Goal: Task Accomplishment & Management: Manage account settings

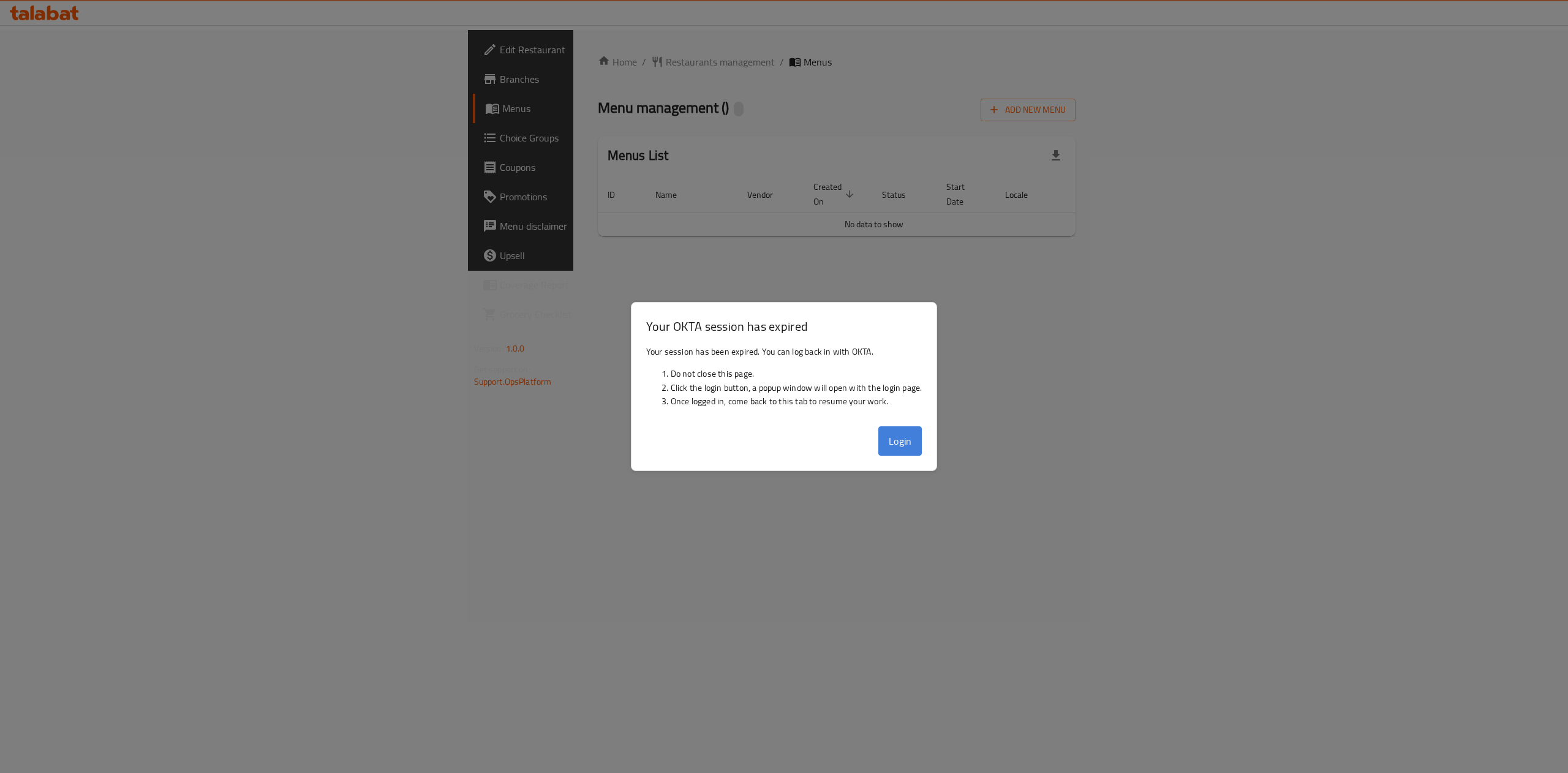
click at [781, 451] on button "Login" at bounding box center [900, 441] width 44 height 30
click at [781, 446] on button "Login" at bounding box center [900, 441] width 44 height 30
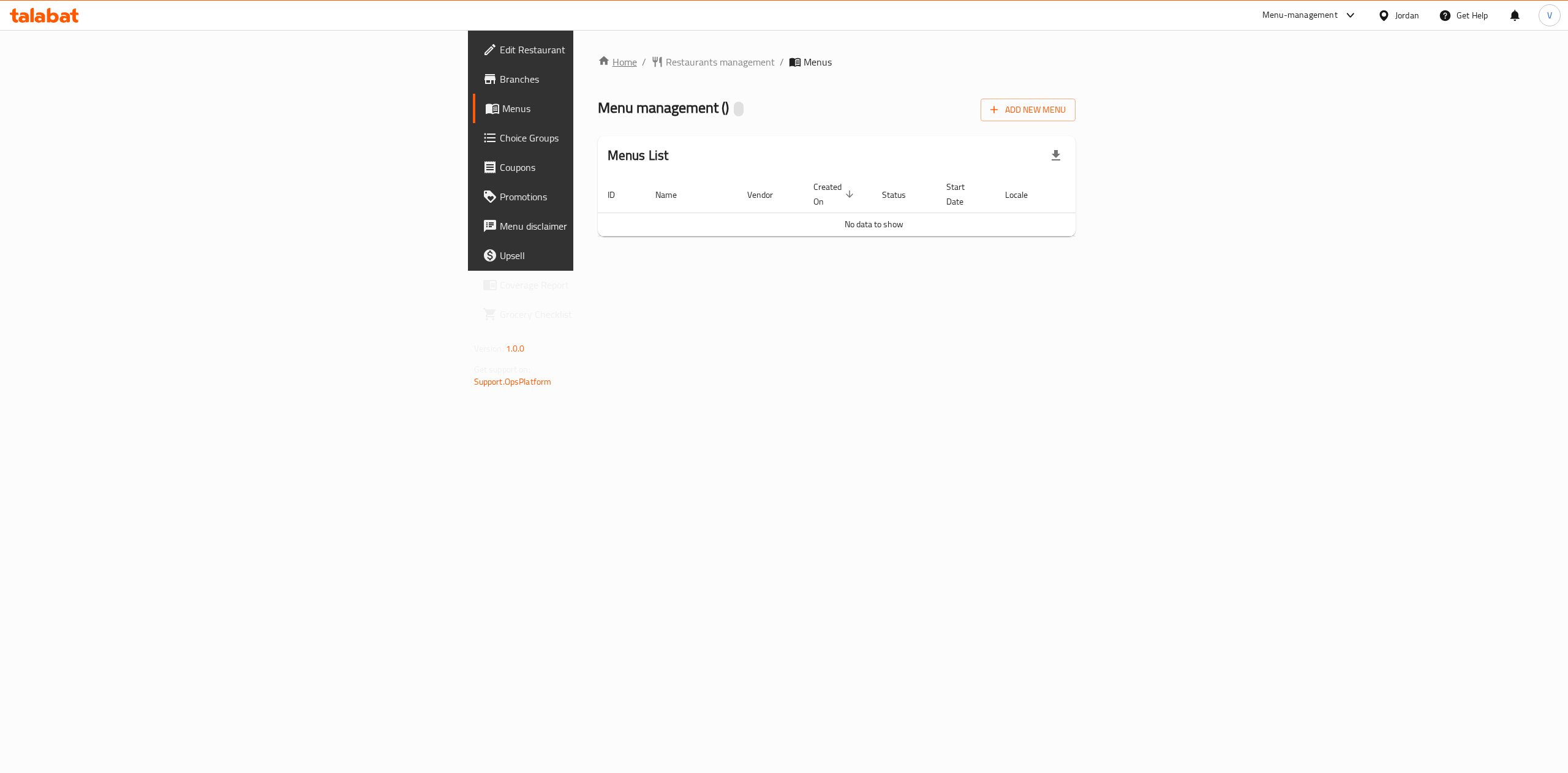
click at [598, 58] on link "Home" at bounding box center [617, 61] width 39 height 14
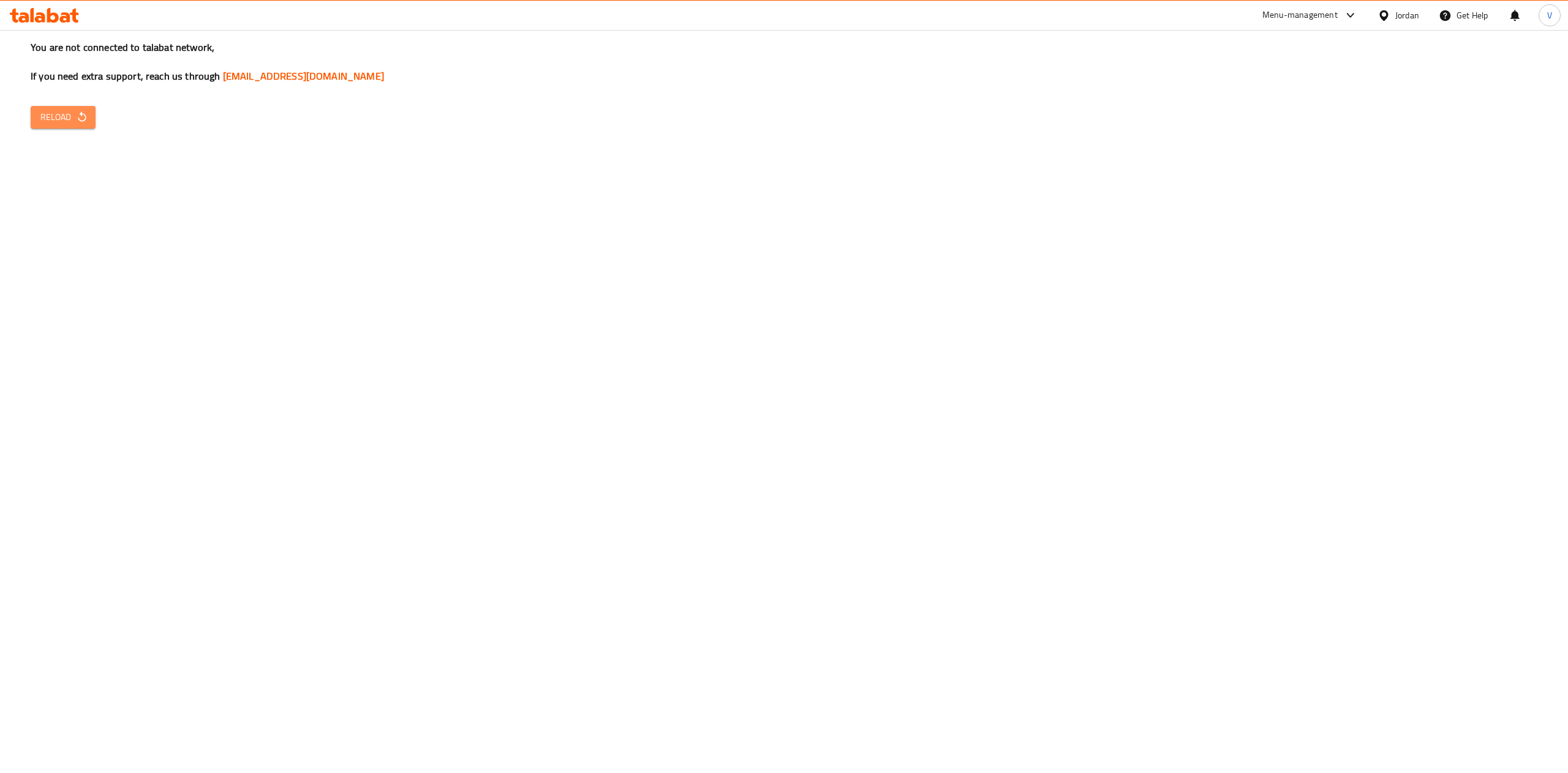
click at [52, 110] on span "Reload" at bounding box center [62, 118] width 45 height 15
click at [70, 112] on span "Reload" at bounding box center [62, 118] width 45 height 15
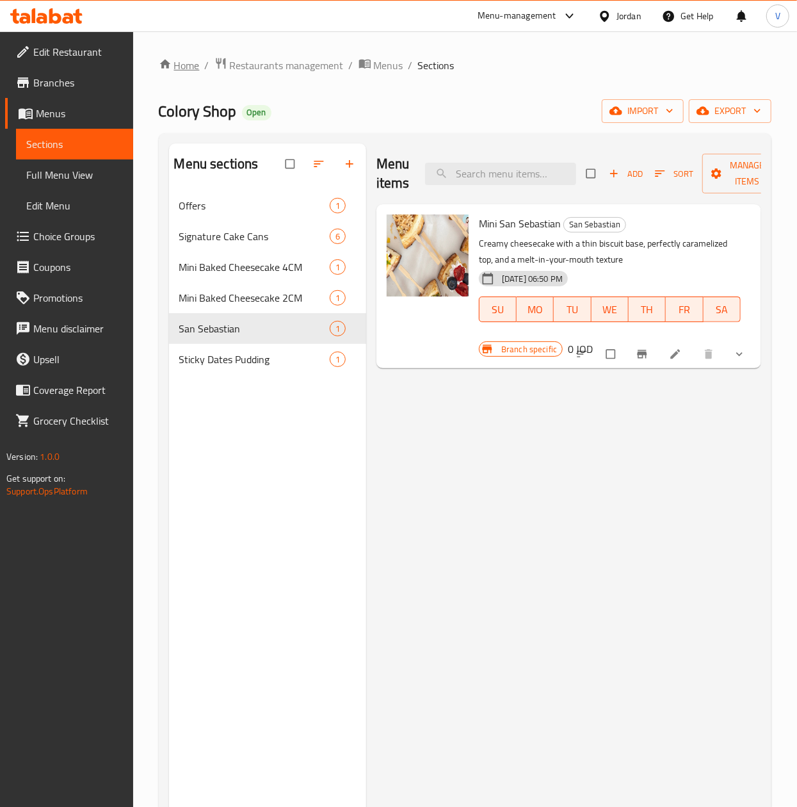
click at [192, 63] on link "Home" at bounding box center [179, 65] width 41 height 15
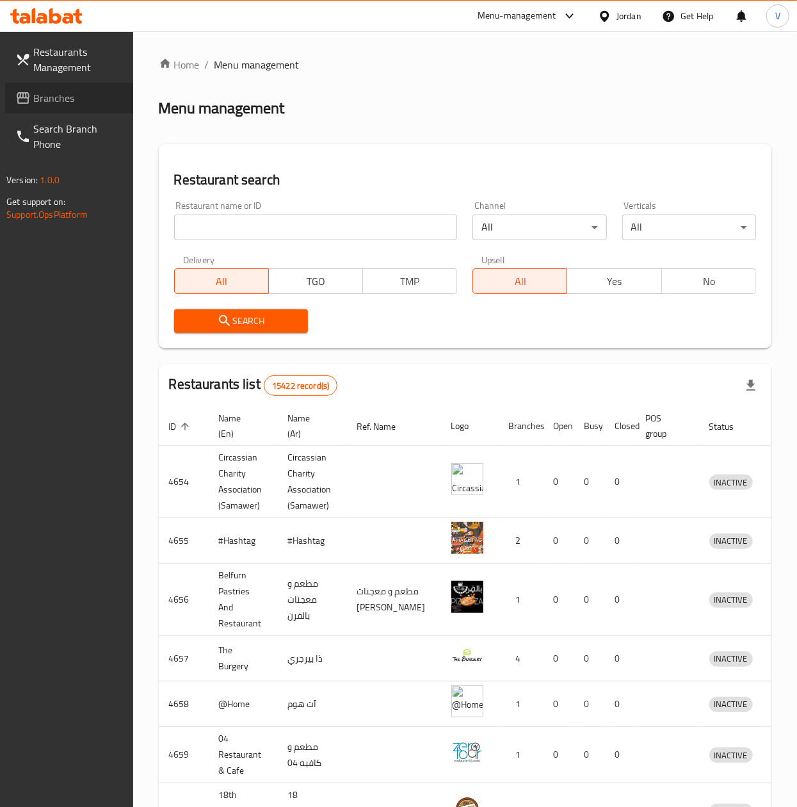
click at [95, 83] on link "Branches" at bounding box center [69, 98] width 128 height 31
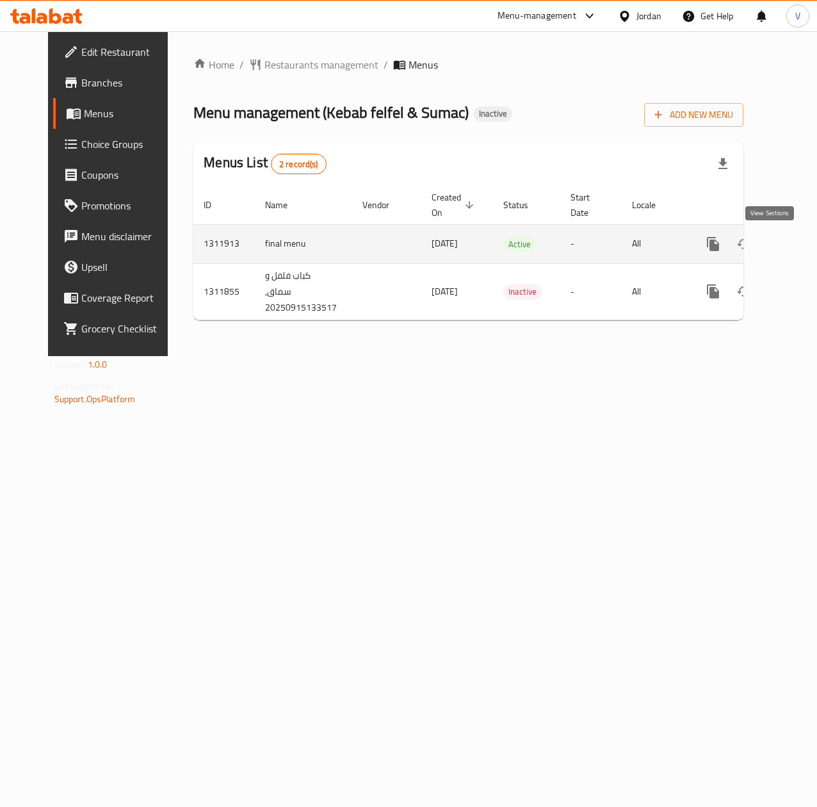
click at [790, 247] on link "enhanced table" at bounding box center [805, 244] width 31 height 31
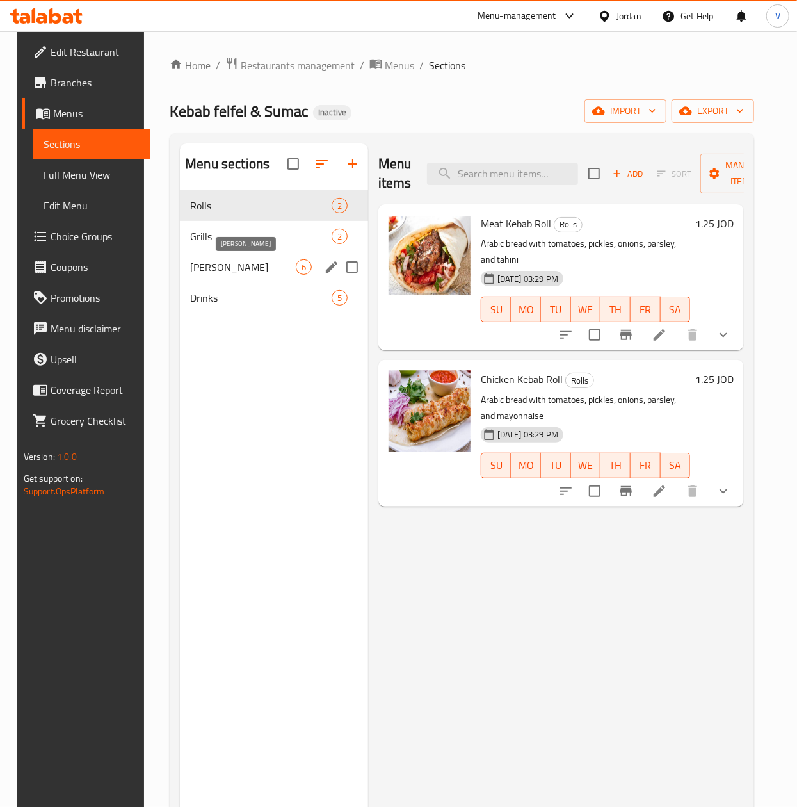
click at [252, 271] on span "Phil Burger" at bounding box center [243, 266] width 106 height 15
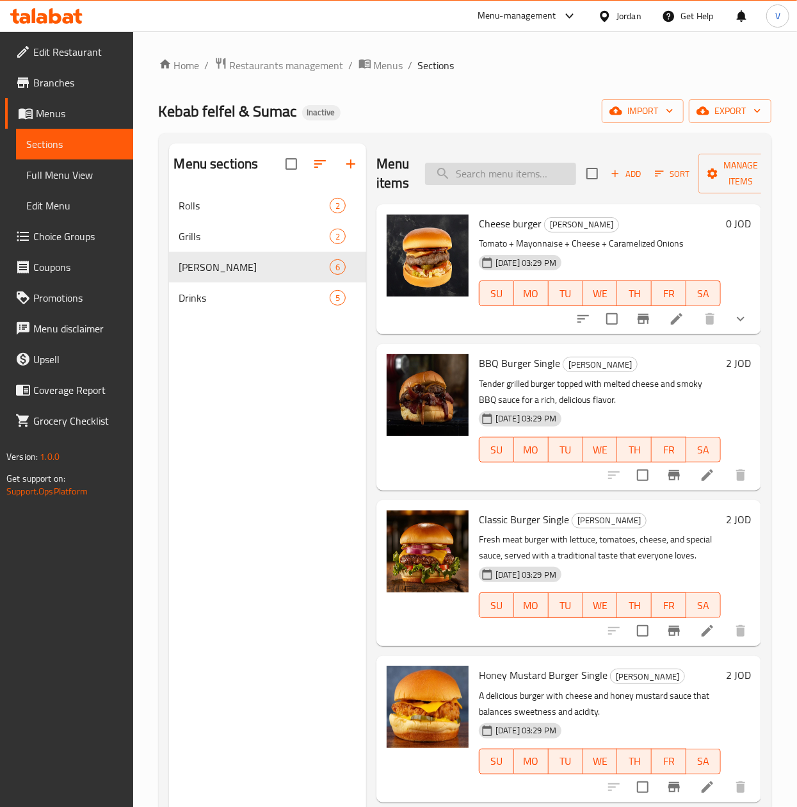
drag, startPoint x: 546, startPoint y: 178, endPoint x: 503, endPoint y: 179, distance: 43.6
click at [546, 178] on input "search" at bounding box center [500, 174] width 151 height 22
paste input "باربيكيو برغر"
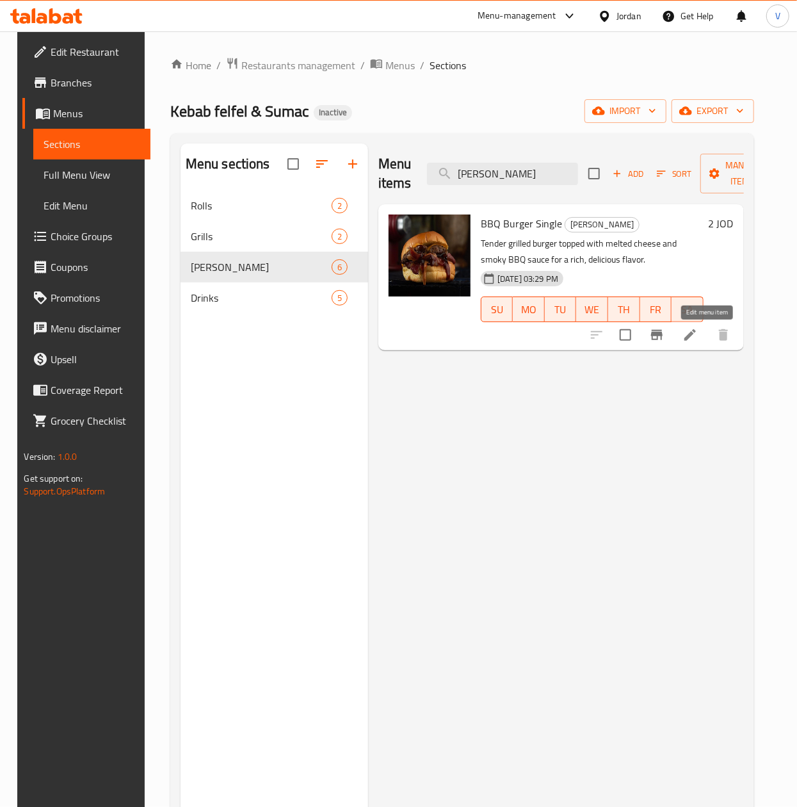
type input "باربيكيو برغر"
click at [696, 341] on icon at bounding box center [690, 335] width 12 height 12
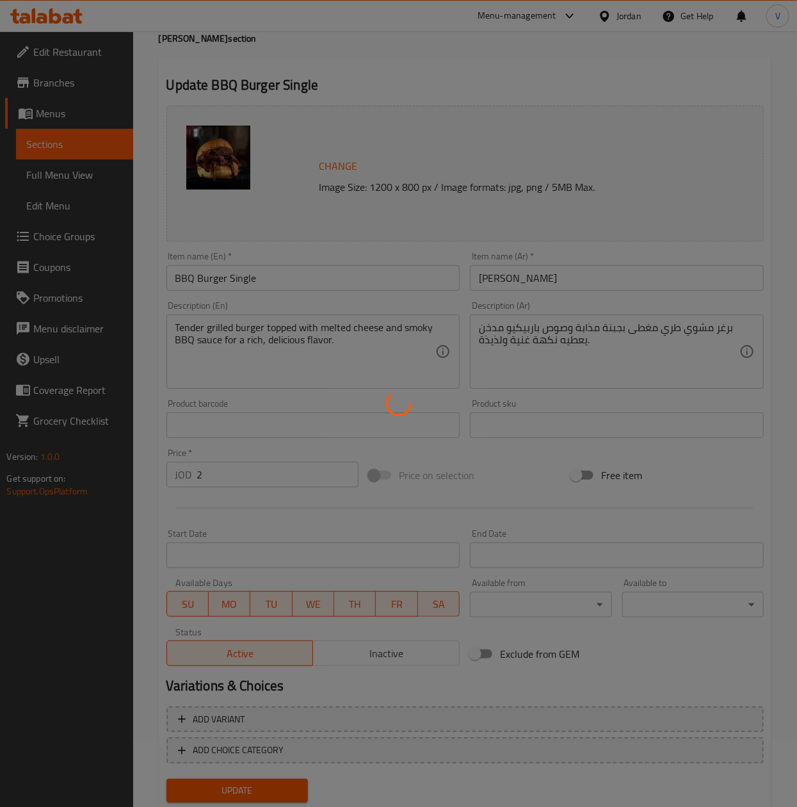
scroll to position [97, 0]
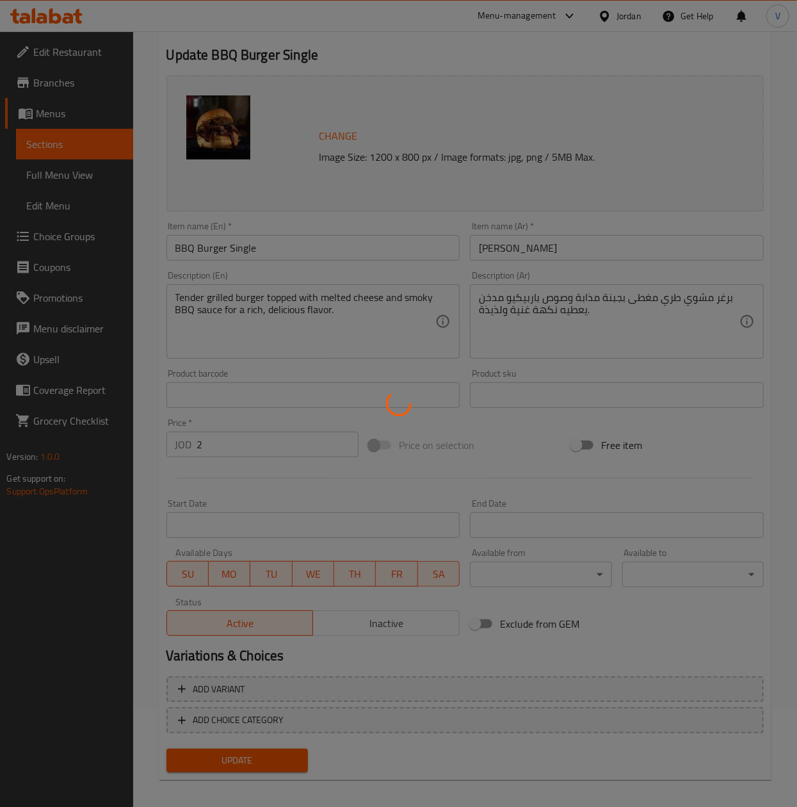
click at [379, 617] on div at bounding box center [398, 403] width 797 height 807
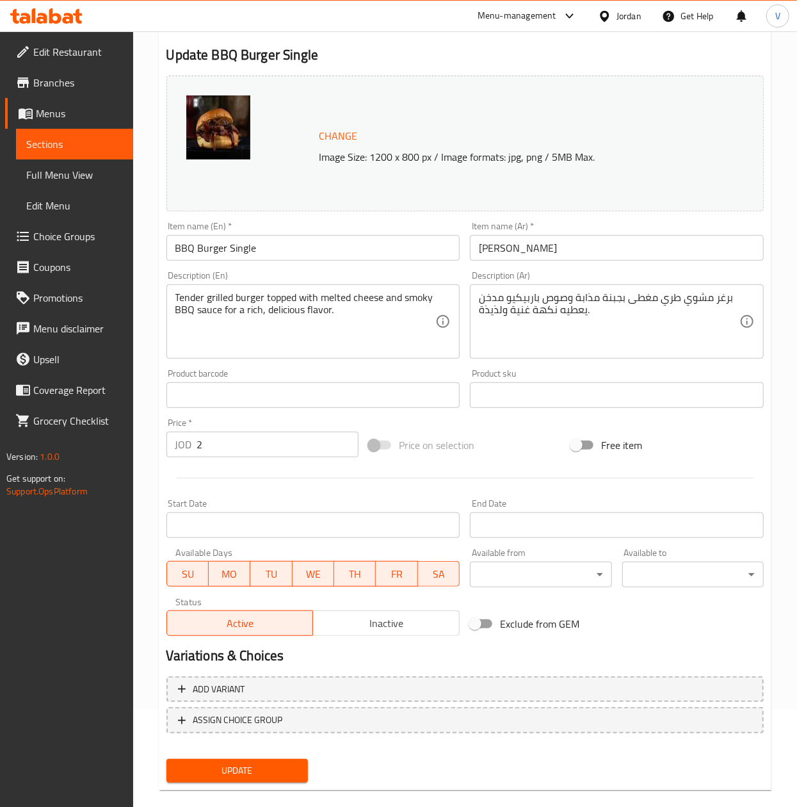
click at [391, 627] on span "Inactive" at bounding box center [386, 623] width 136 height 19
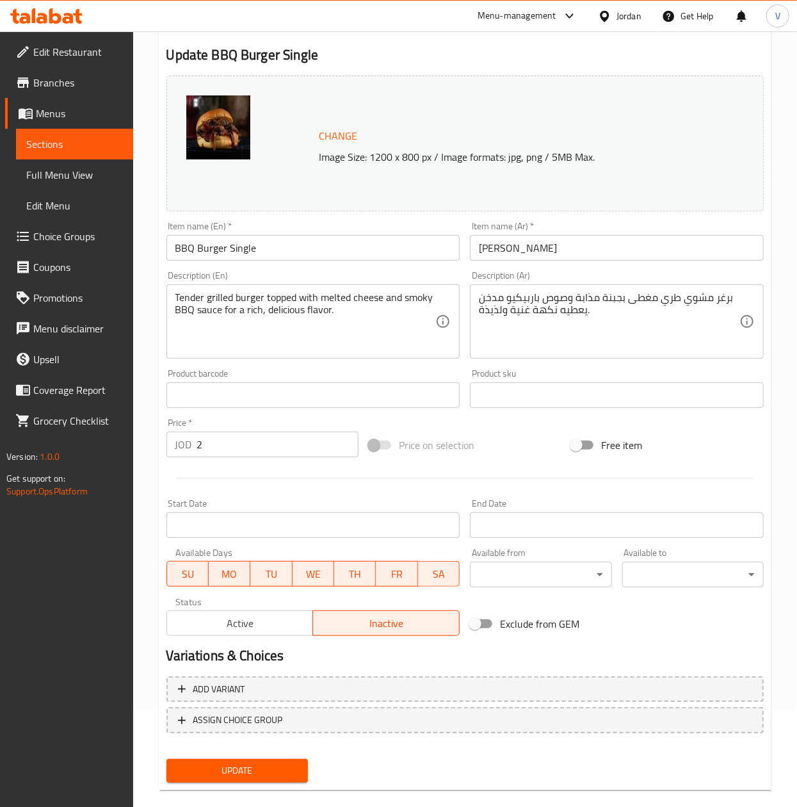
click at [278, 778] on button "Update" at bounding box center [236, 771] width 141 height 24
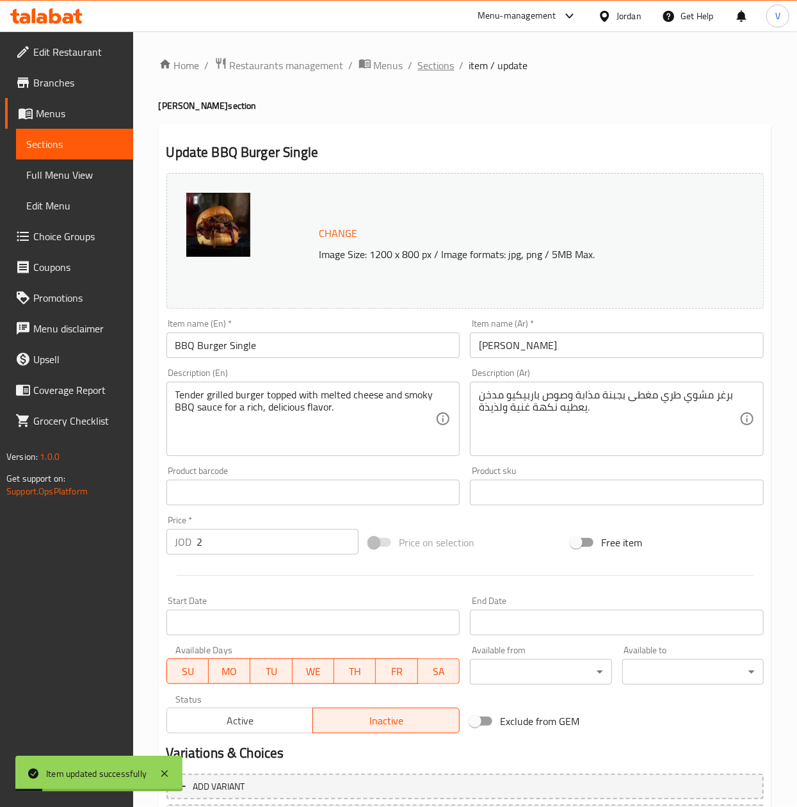
click at [421, 66] on span "Sections" at bounding box center [436, 65] width 36 height 15
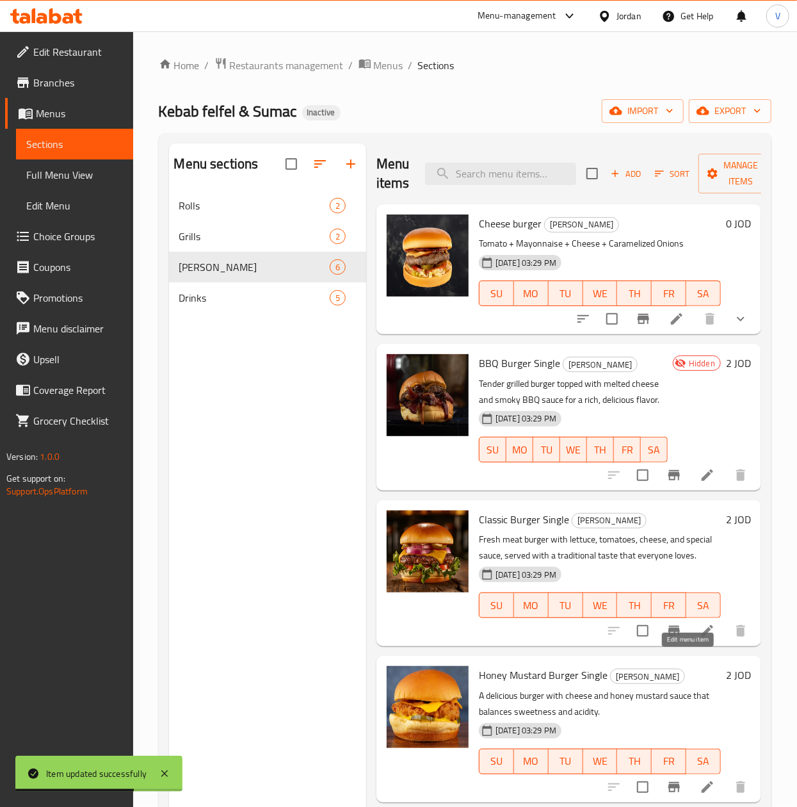
click at [700, 638] on icon at bounding box center [707, 630] width 15 height 15
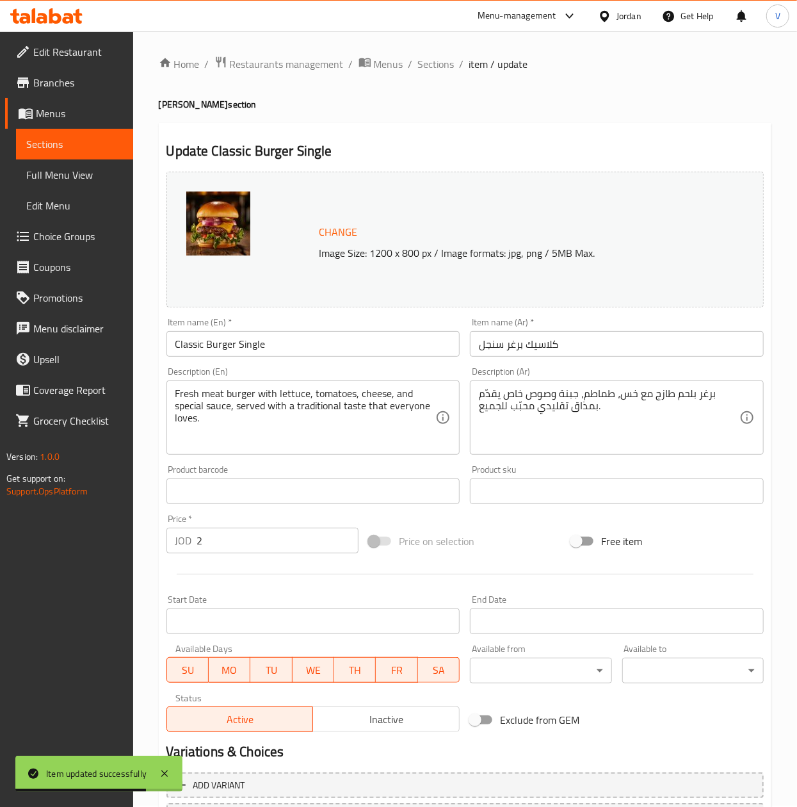
scroll to position [116, 0]
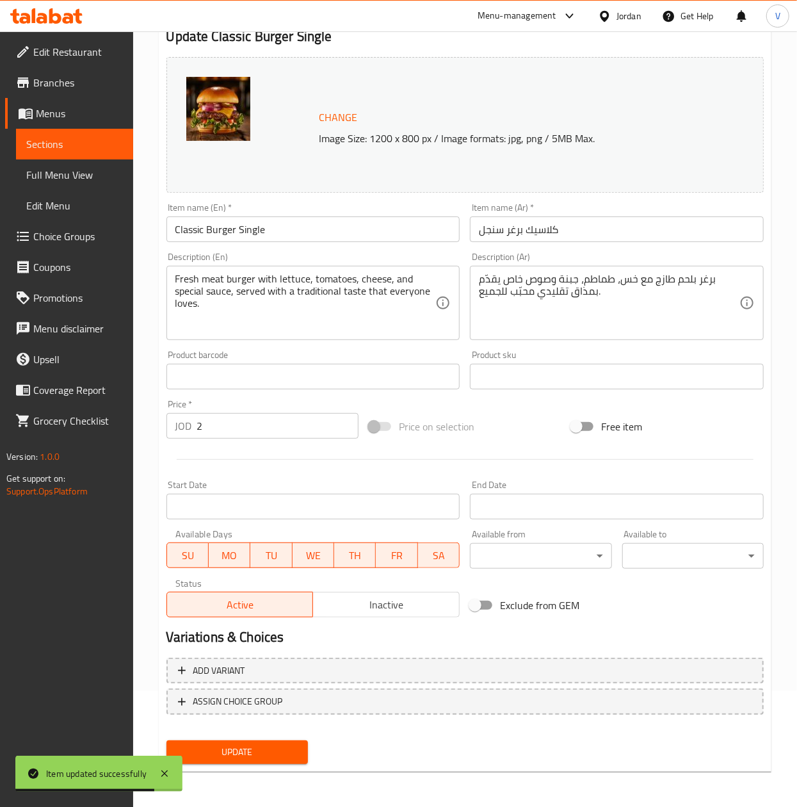
click at [433, 601] on span "Inactive" at bounding box center [386, 604] width 136 height 19
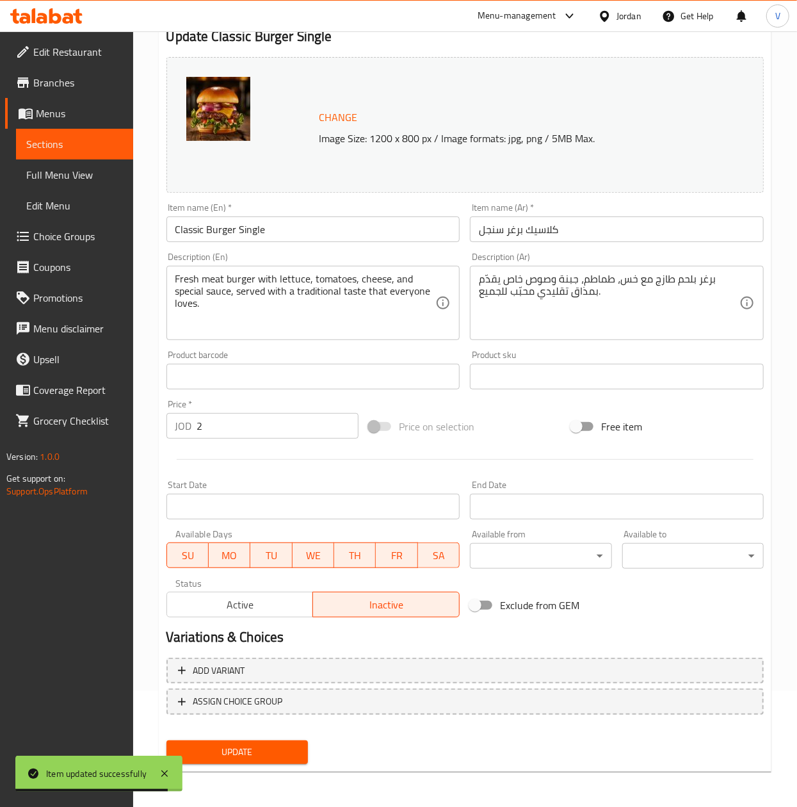
click at [254, 742] on button "Update" at bounding box center [236, 752] width 141 height 24
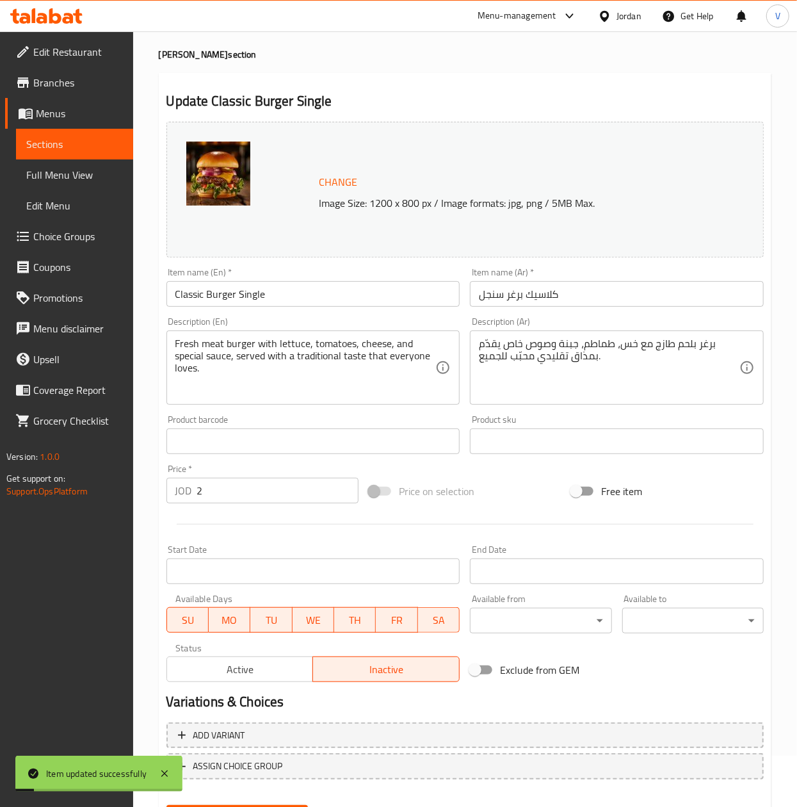
scroll to position [0, 0]
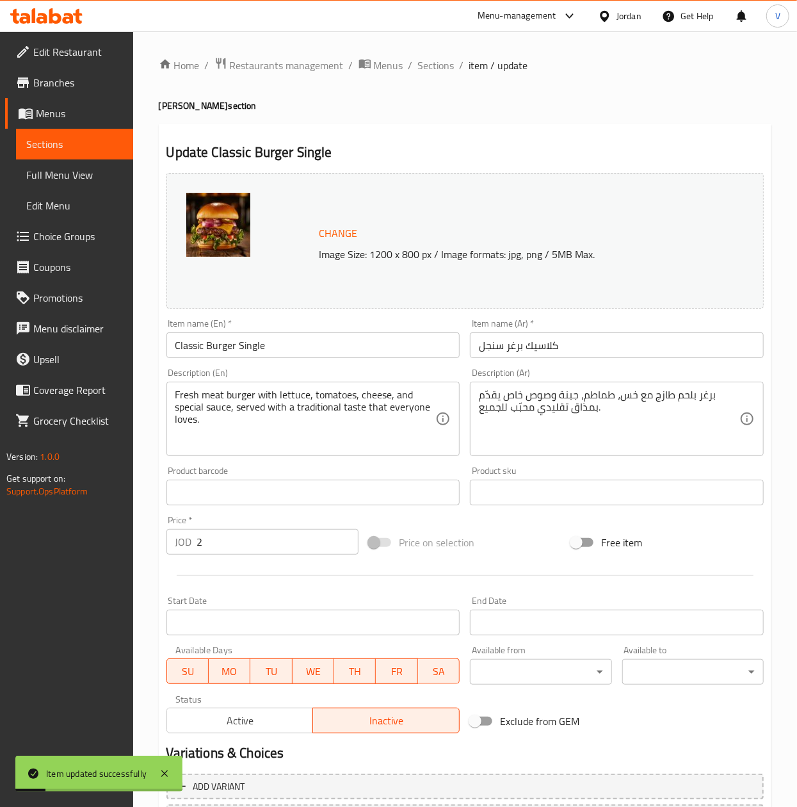
click at [435, 54] on div "Home / Restaurants management / Menus / Sections / item / update Phil Burger se…" at bounding box center [465, 477] width 664 height 892
click at [436, 58] on span "Sections" at bounding box center [436, 65] width 36 height 15
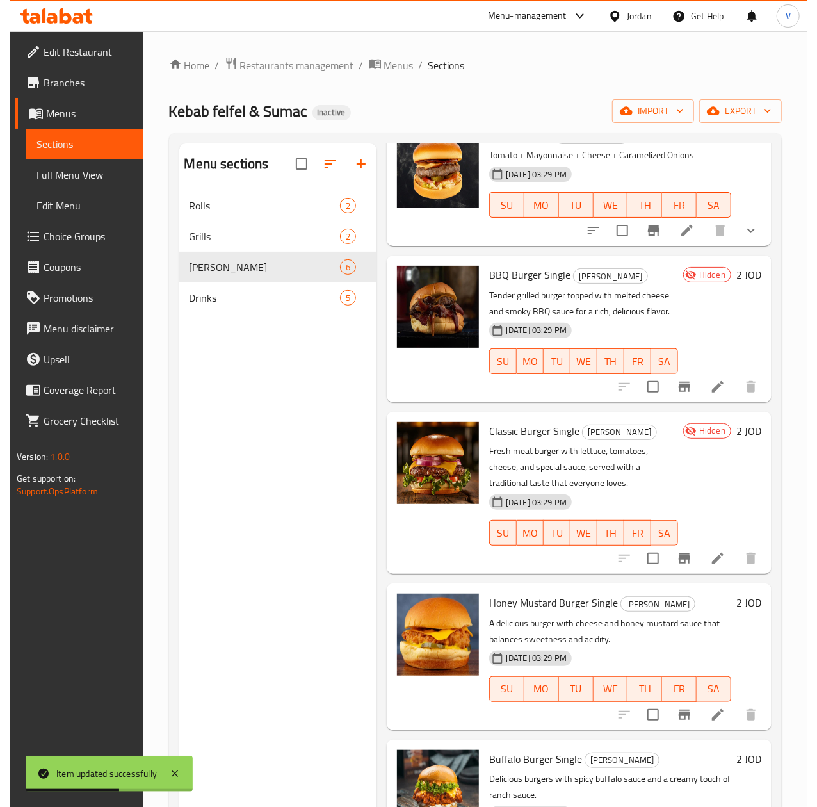
scroll to position [128, 0]
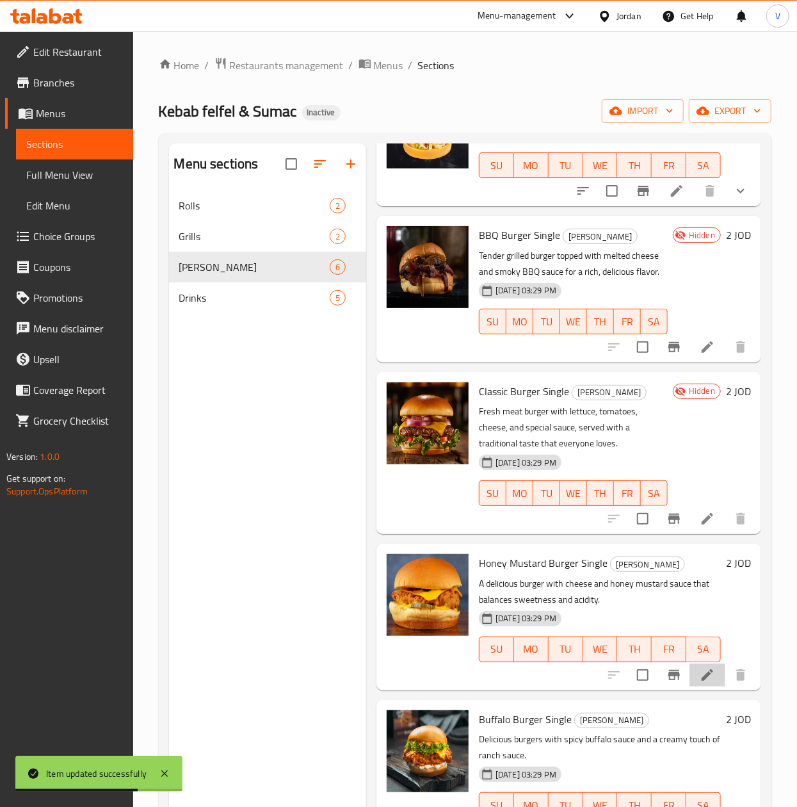
click at [690, 686] on li at bounding box center [708, 674] width 36 height 23
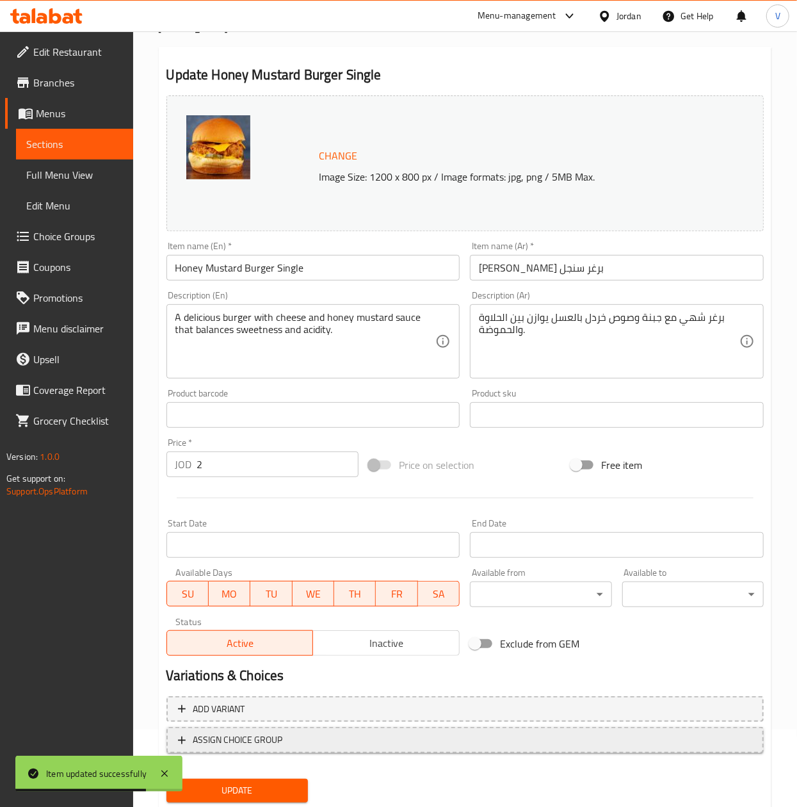
scroll to position [116, 0]
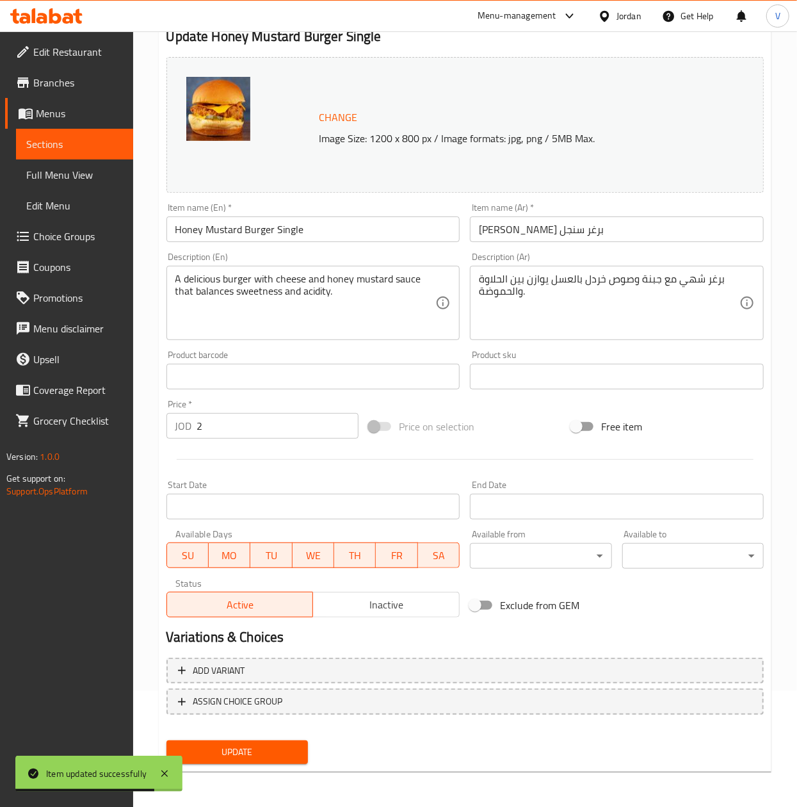
click at [403, 609] on span "Inactive" at bounding box center [386, 604] width 136 height 19
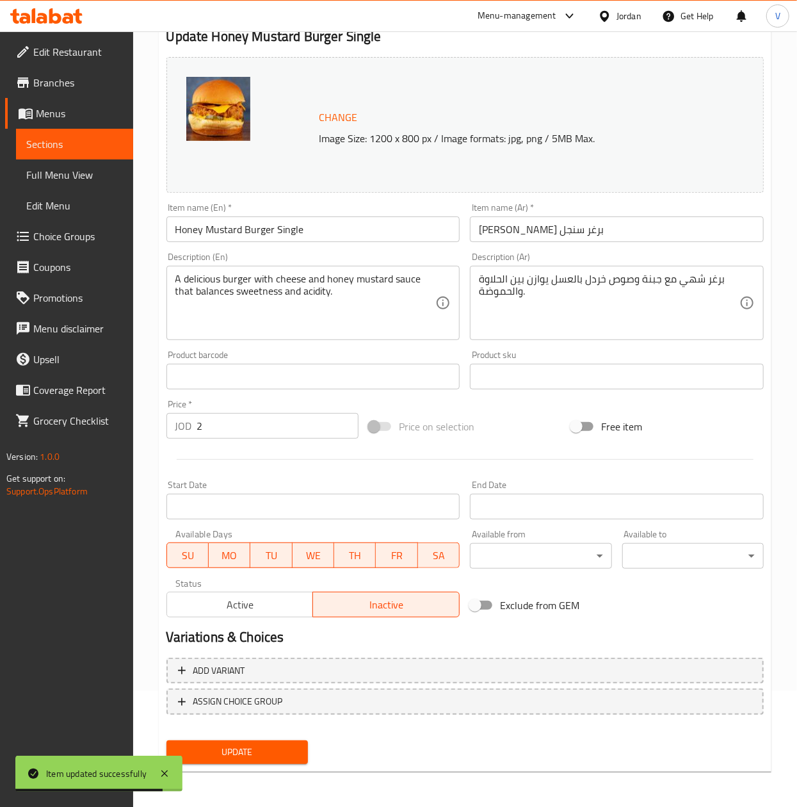
click at [257, 752] on span "Update" at bounding box center [237, 752] width 121 height 16
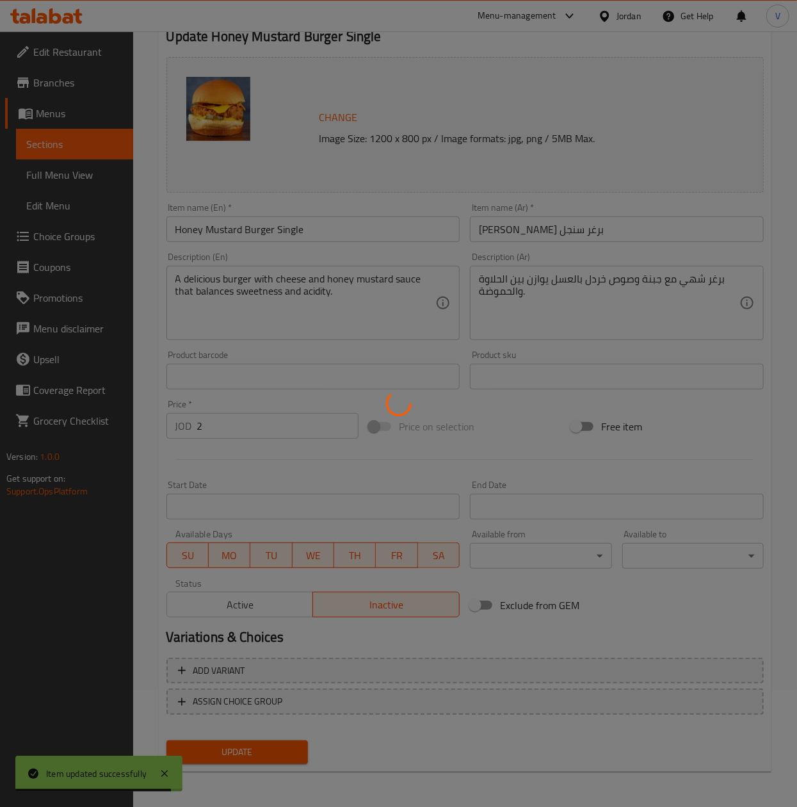
scroll to position [0, 0]
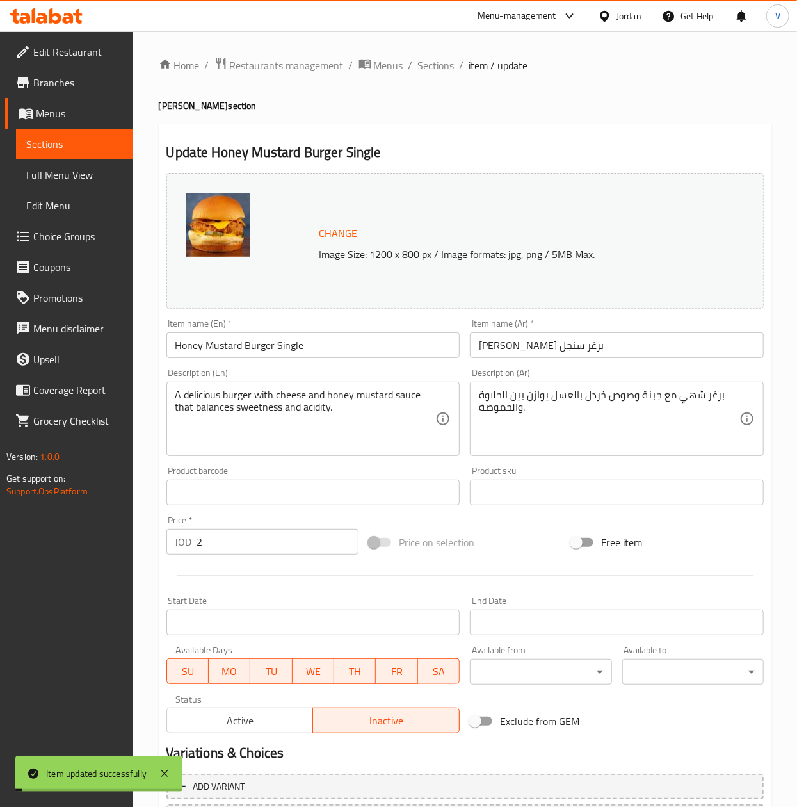
click at [431, 65] on span "Sections" at bounding box center [436, 65] width 36 height 15
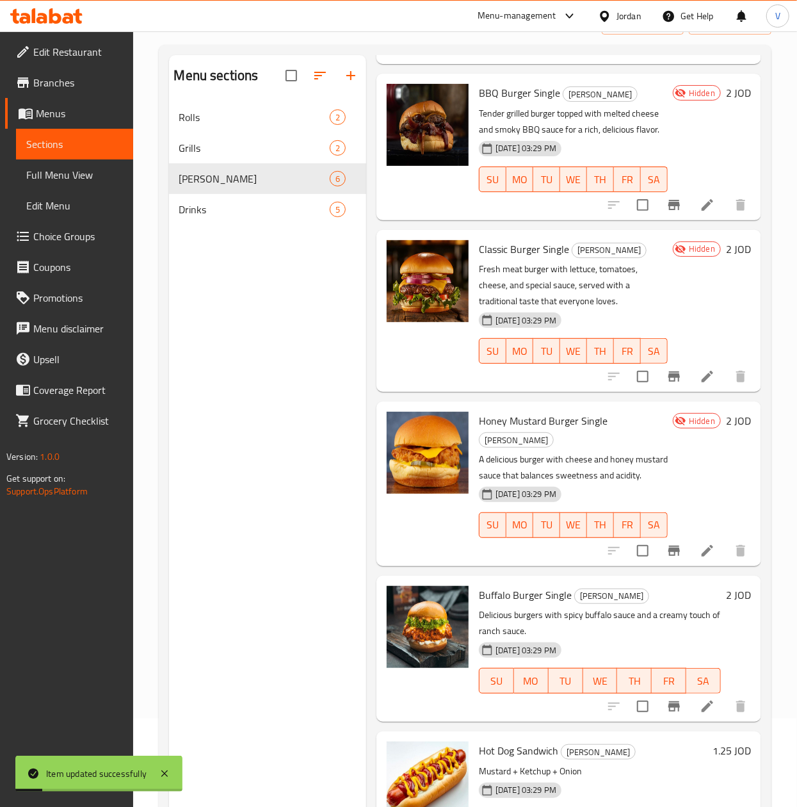
scroll to position [128, 0]
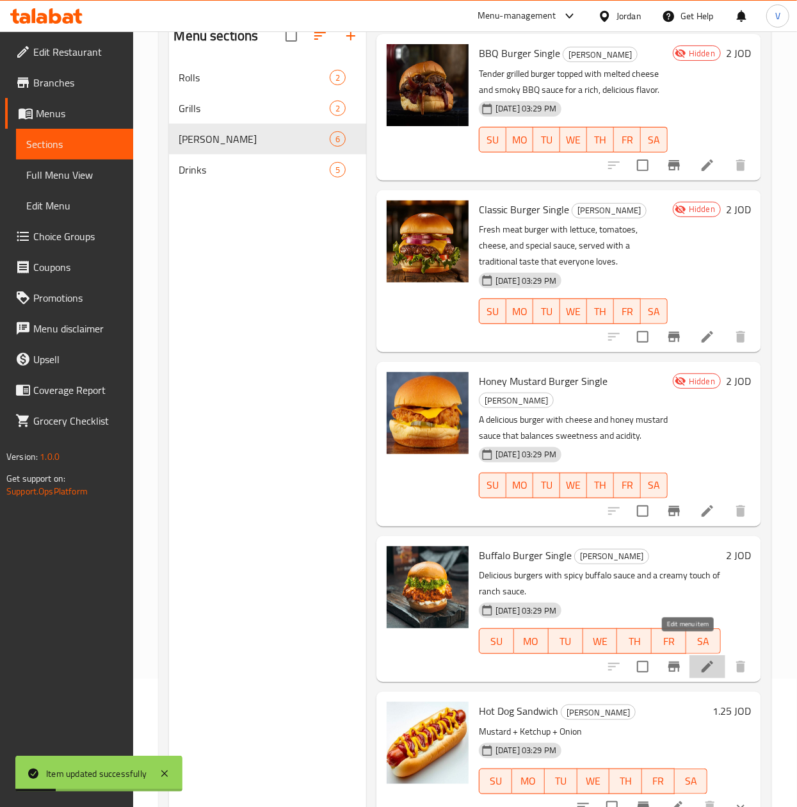
click at [700, 659] on icon at bounding box center [707, 666] width 15 height 15
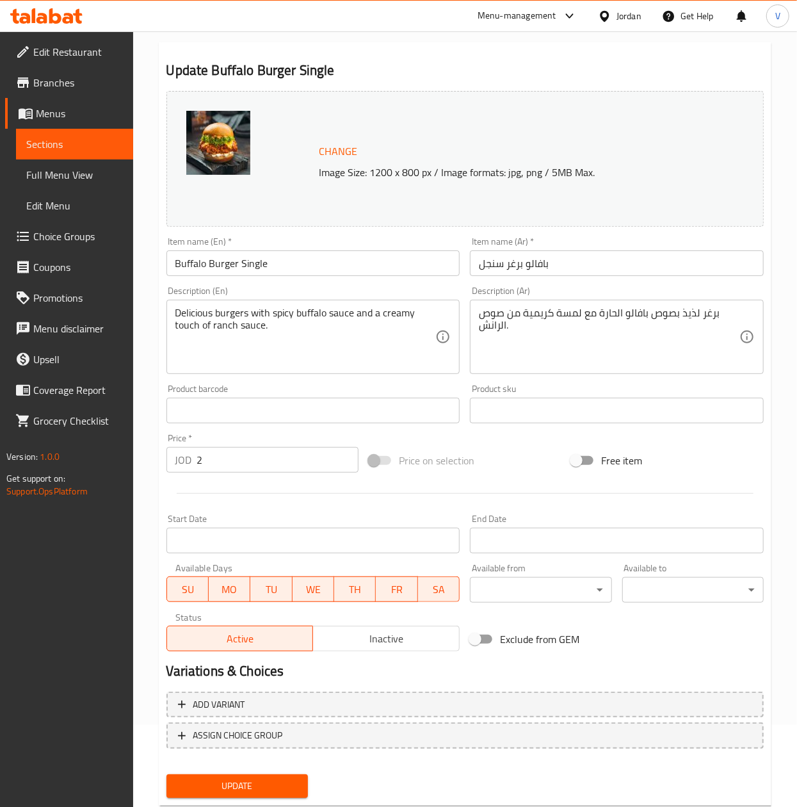
scroll to position [116, 0]
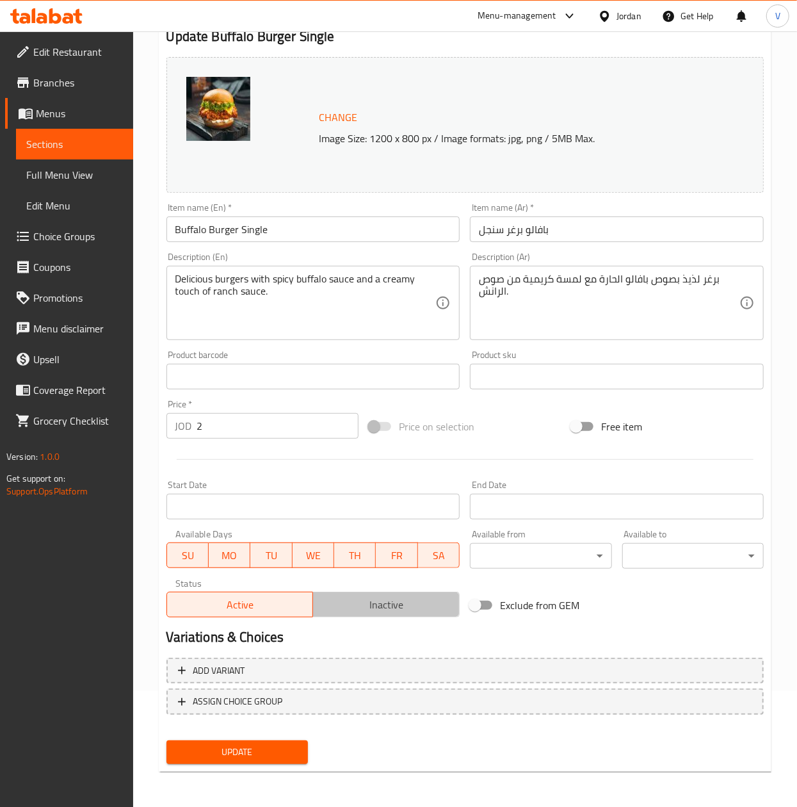
click at [385, 592] on button "Inactive" at bounding box center [385, 605] width 147 height 26
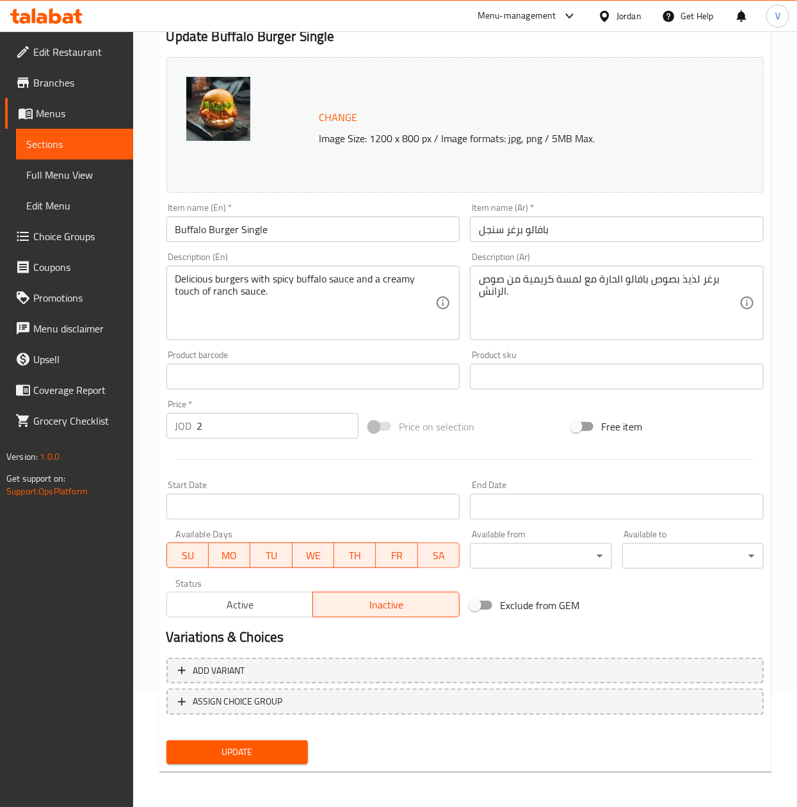
click at [234, 735] on div "Update" at bounding box center [237, 752] width 152 height 34
click at [239, 740] on button "Update" at bounding box center [236, 752] width 141 height 24
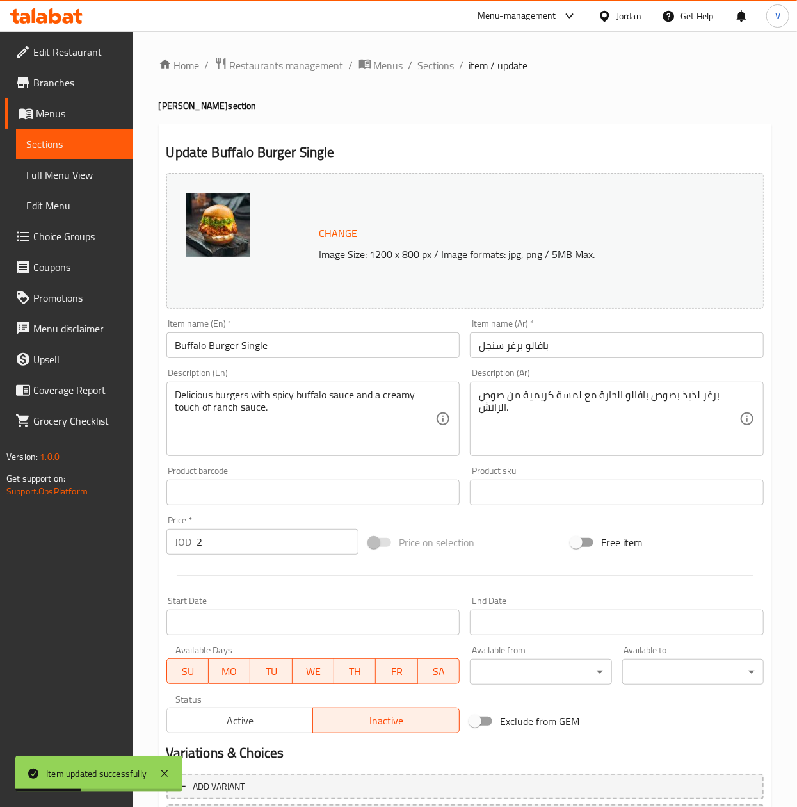
click at [446, 71] on span "Sections" at bounding box center [436, 65] width 36 height 15
